Goal: Task Accomplishment & Management: Manage account settings

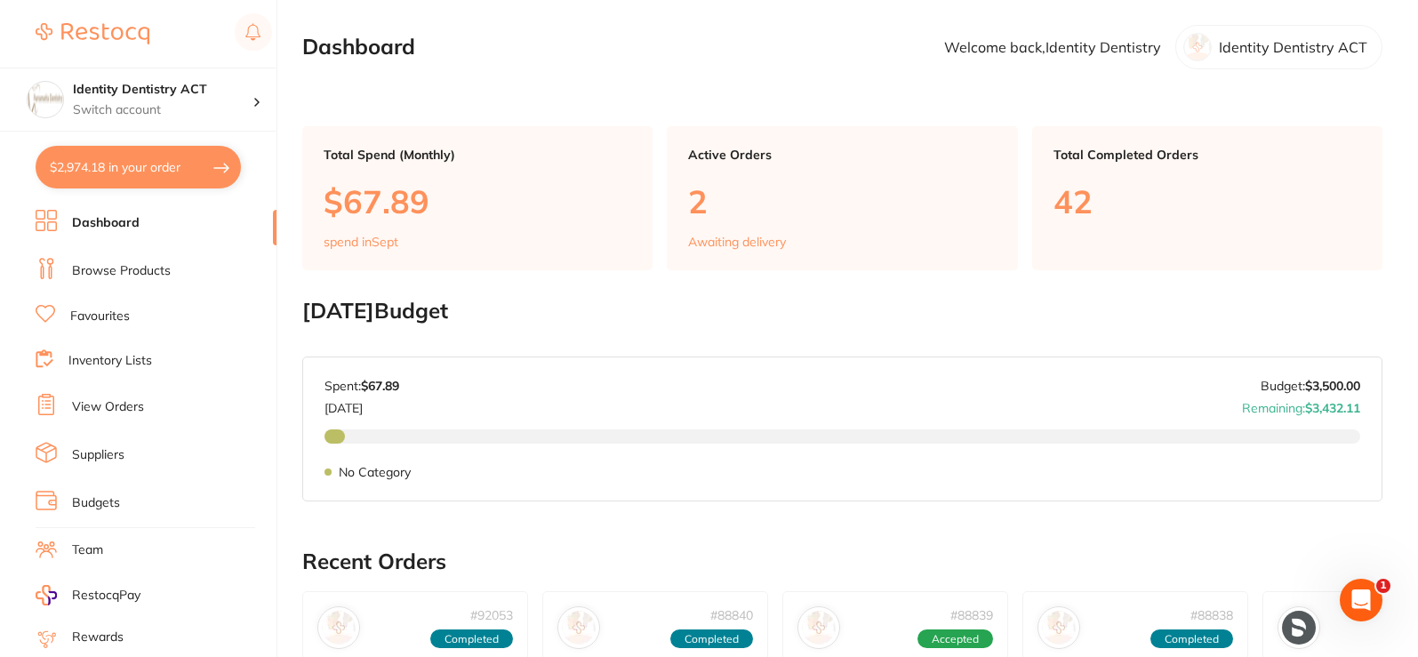
click at [96, 413] on link "View Orders" at bounding box center [108, 407] width 72 height 18
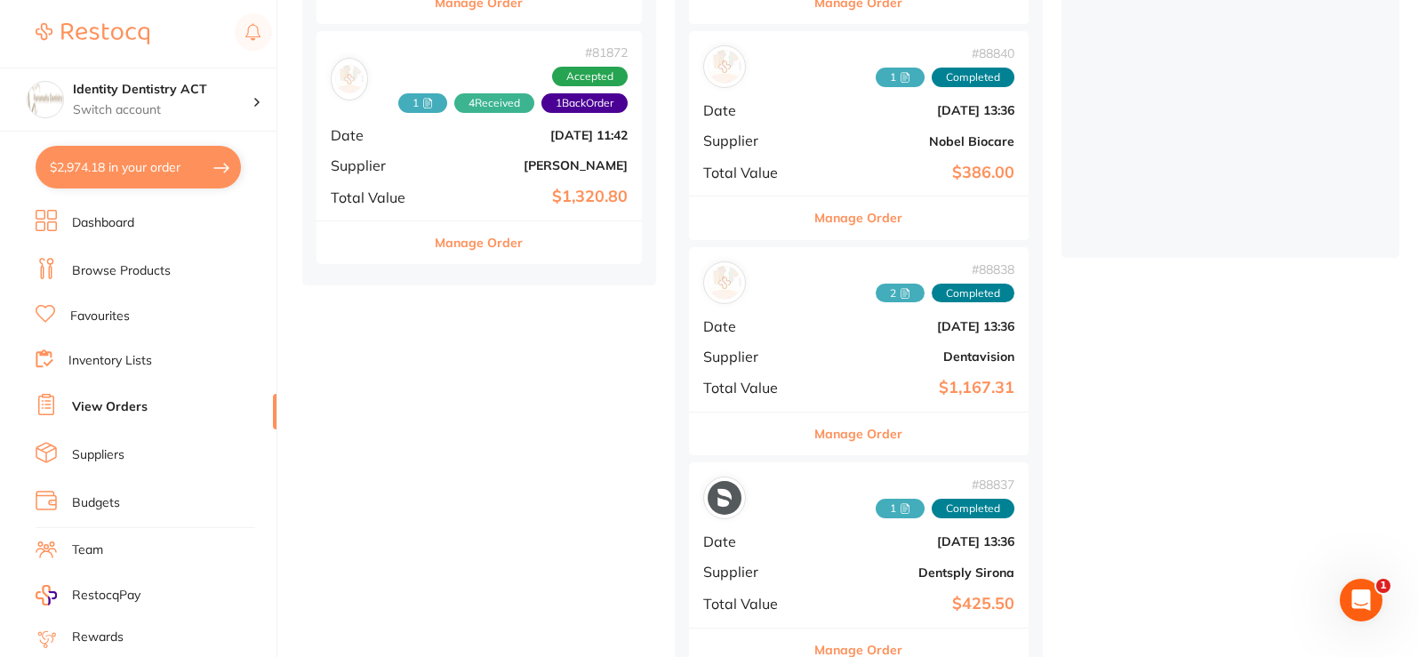
scroll to position [445, 0]
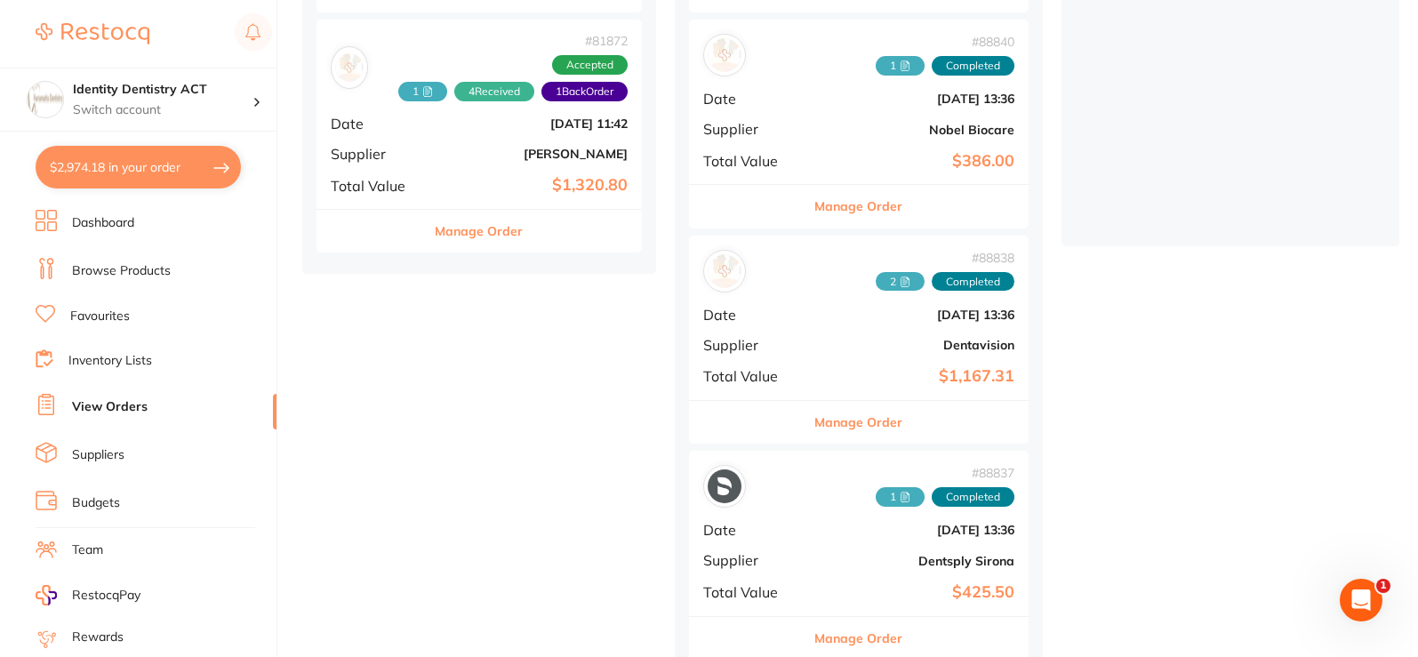
click at [870, 336] on div "# 88838 2 Completed Date [DATE] 13:36 Supplier Dentavision Total Value $1,167.31" at bounding box center [859, 318] width 340 height 165
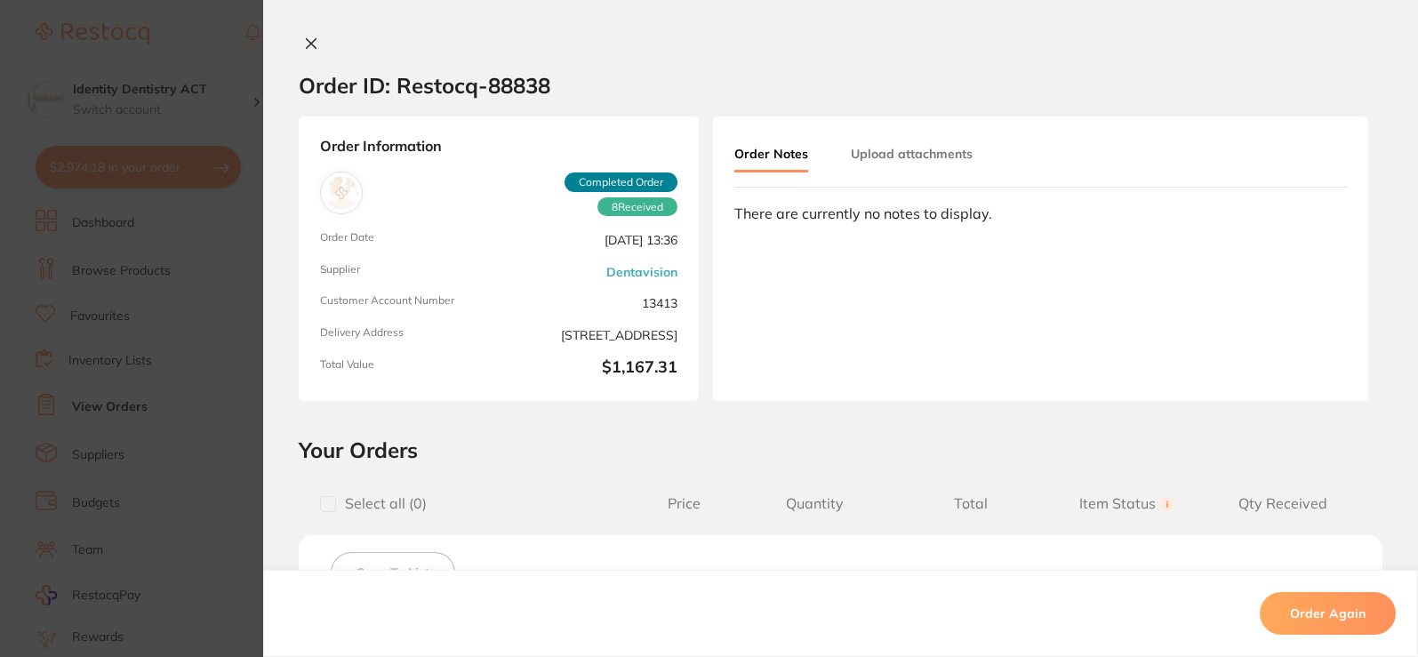
click at [905, 156] on button "Upload attachments" at bounding box center [912, 154] width 122 height 32
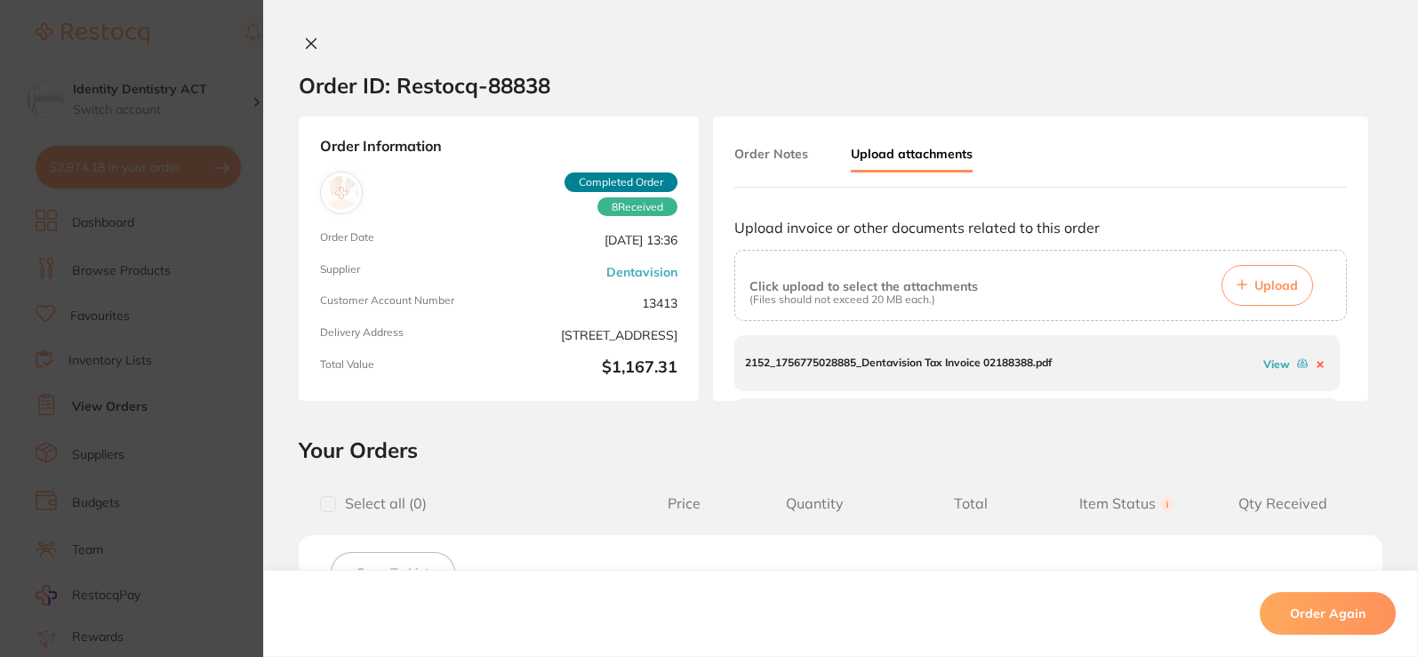
click at [1273, 293] on button "Upload" at bounding box center [1268, 285] width 92 height 41
